Goal: Navigation & Orientation: Understand site structure

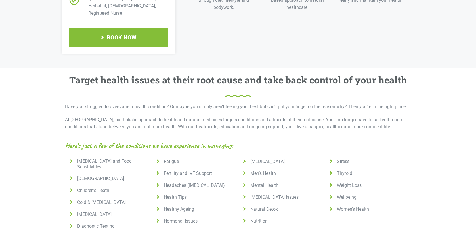
scroll to position [341, 0]
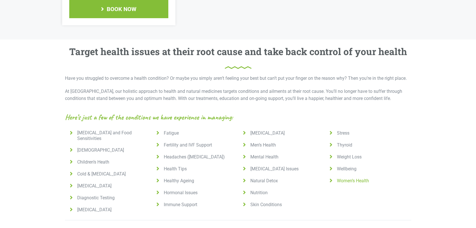
click at [331, 178] on icon at bounding box center [330, 181] width 7 height 6
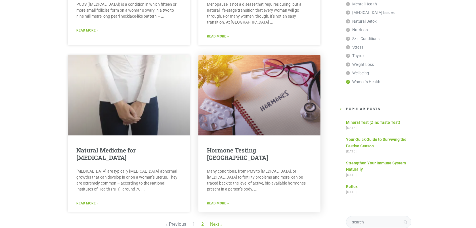
scroll to position [709, 0]
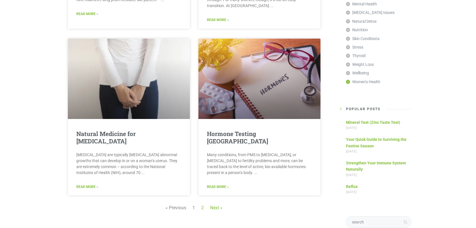
click at [202, 205] on link "Page 2" at bounding box center [202, 207] width 3 height 5
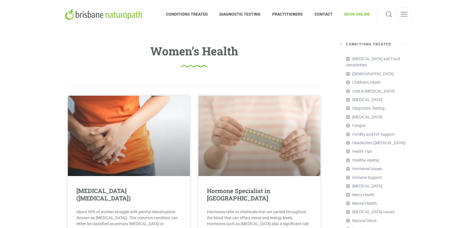
click at [121, 17] on img at bounding box center [104, 14] width 79 height 11
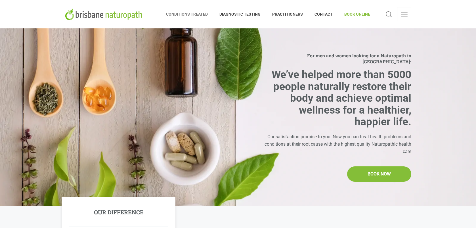
click at [196, 14] on span "CONDITIONS TREATED" at bounding box center [190, 14] width 48 height 9
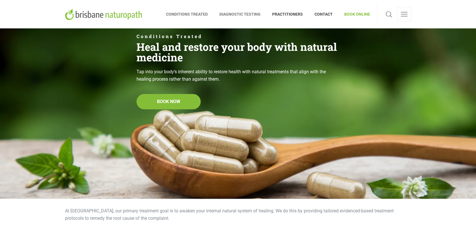
click at [236, 14] on span "DIAGNOSTIC TESTING" at bounding box center [240, 14] width 53 height 9
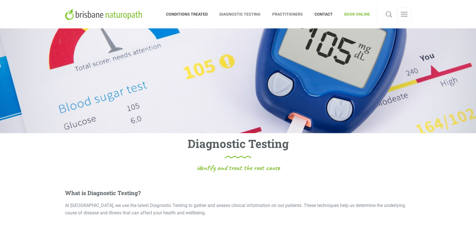
click at [283, 13] on span "PRACTITIONERS" at bounding box center [287, 14] width 42 height 9
